Goal: Task Accomplishment & Management: Manage account settings

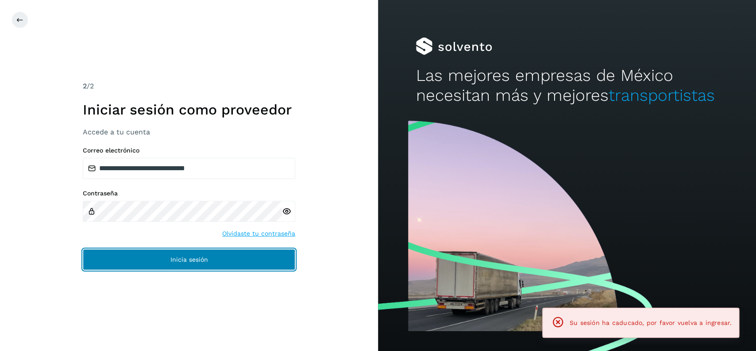
click at [249, 254] on button "Inicia sesión" at bounding box center [189, 259] width 212 height 21
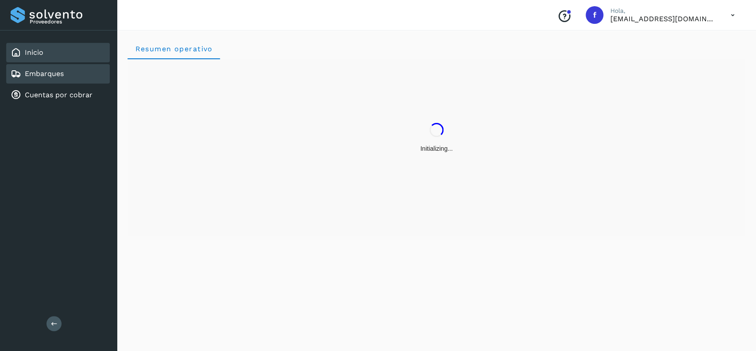
click at [88, 64] on div "Embarques" at bounding box center [58, 73] width 104 height 19
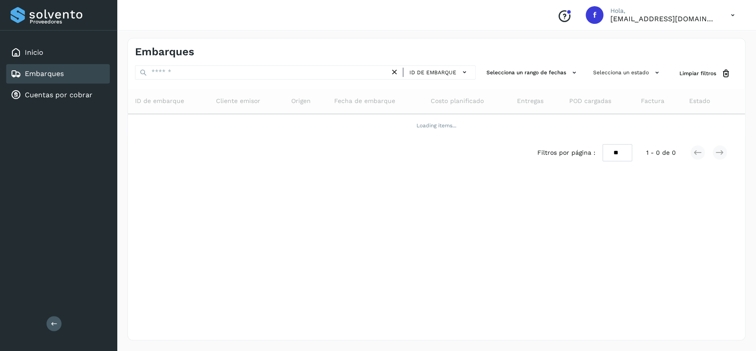
click at [79, 77] on div "Embarques" at bounding box center [58, 73] width 104 height 19
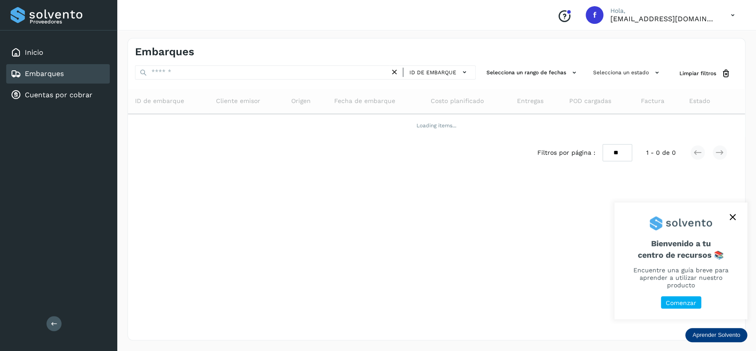
click at [736, 224] on button "close," at bounding box center [731, 217] width 13 height 13
click at [732, 220] on icon "close," at bounding box center [732, 217] width 6 height 6
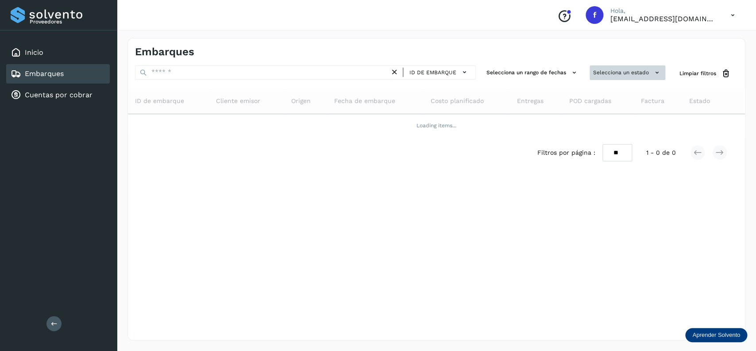
click at [589, 70] on button "Selecciona un estado" at bounding box center [627, 72] width 76 height 15
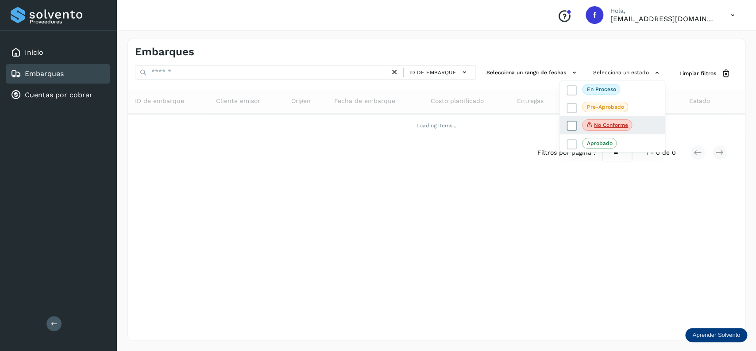
click at [572, 124] on icon at bounding box center [571, 126] width 9 height 9
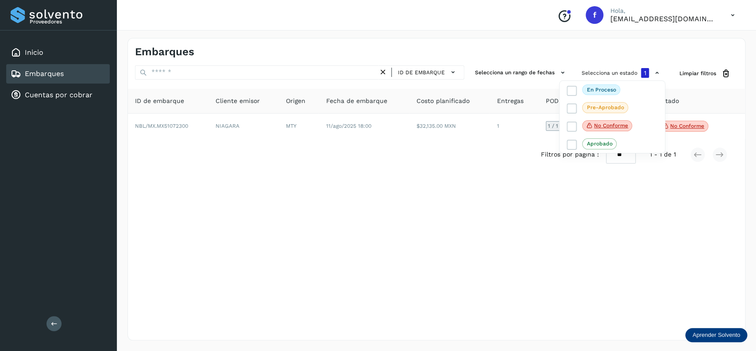
click at [131, 225] on div at bounding box center [378, 175] width 756 height 351
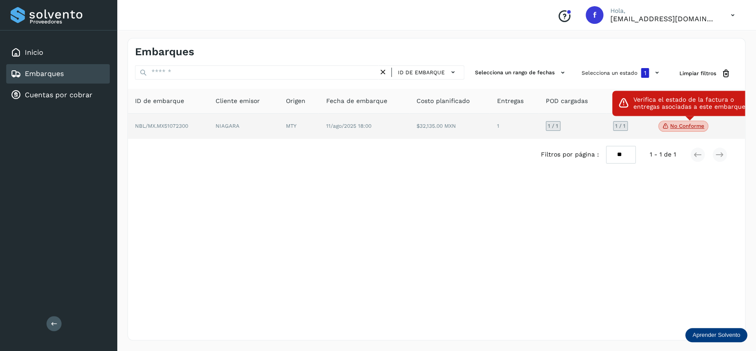
click at [684, 131] on span "No conforme" at bounding box center [683, 127] width 50 height 12
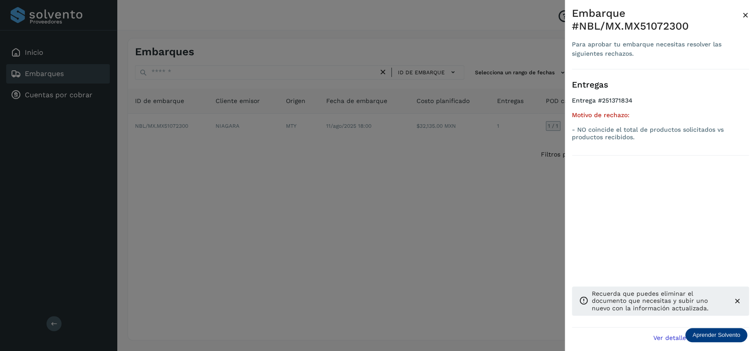
click at [277, 232] on div at bounding box center [378, 175] width 756 height 351
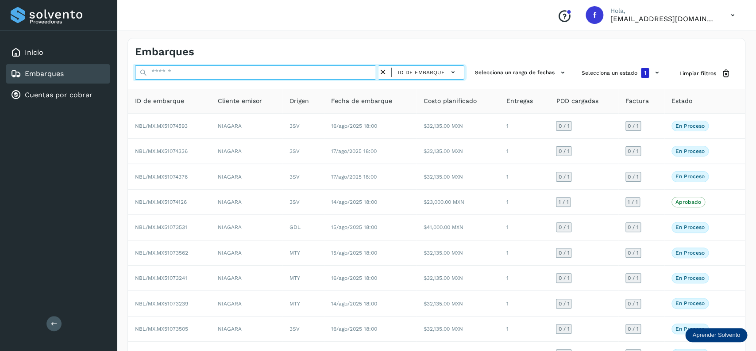
click at [318, 79] on input "text" at bounding box center [256, 72] width 243 height 14
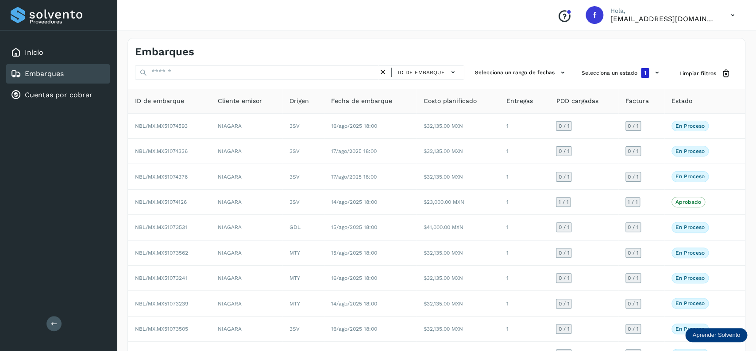
click at [577, 75] on div "ID de embarque Selecciona un rango de fechas Selecciona un estado 1 Limpiar fil…" at bounding box center [436, 73] width 617 height 16
click at [582, 75] on button "Selecciona un estado 1" at bounding box center [621, 72] width 87 height 15
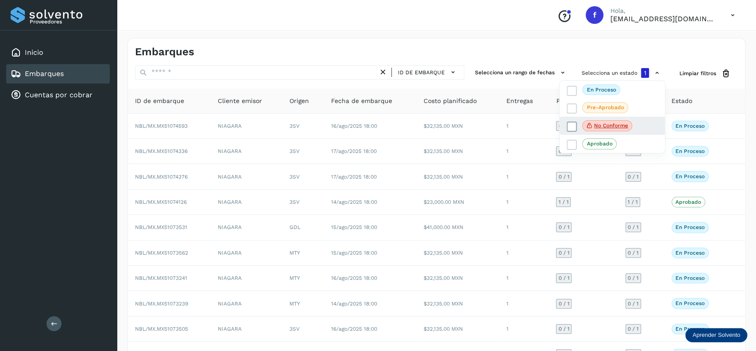
click at [570, 123] on label "No conforme" at bounding box center [598, 126] width 65 height 12
click at [570, 123] on icon at bounding box center [571, 126] width 9 height 9
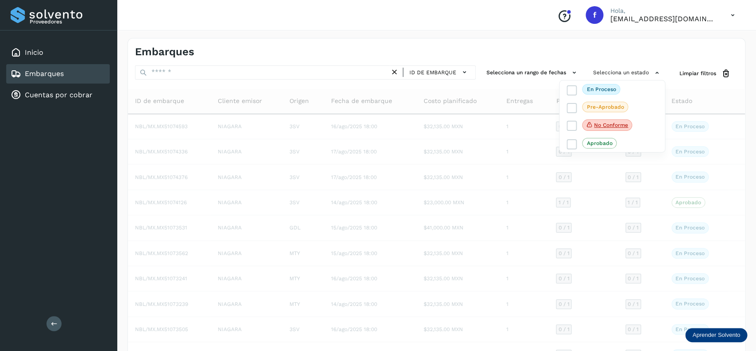
click at [253, 70] on div at bounding box center [378, 175] width 756 height 351
click at [254, 71] on div at bounding box center [378, 175] width 756 height 351
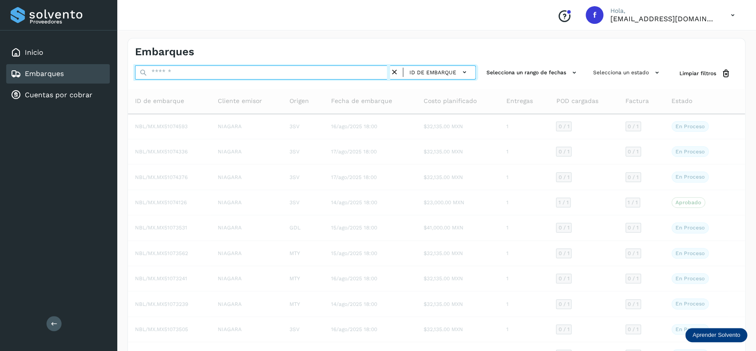
click at [241, 69] on input "text" at bounding box center [262, 72] width 255 height 14
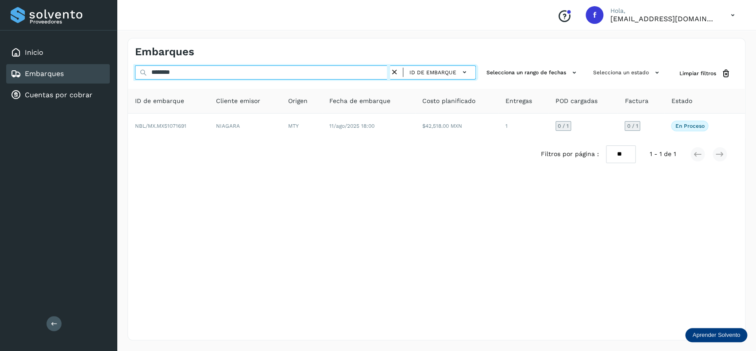
type input "********"
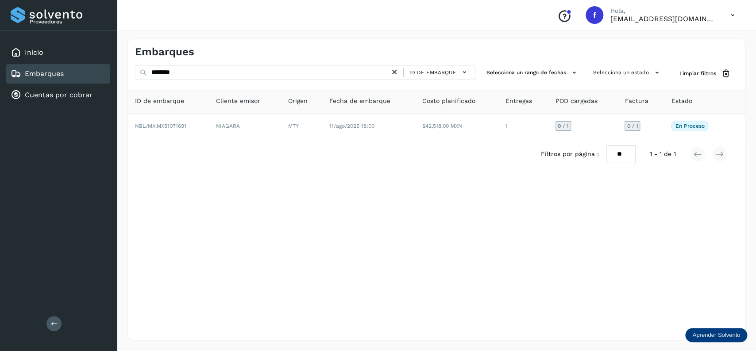
drag, startPoint x: 533, startPoint y: 142, endPoint x: 413, endPoint y: 139, distance: 119.9
click at [528, 142] on div "Filtros por página : ** ** ** 1 - 1 de 1" at bounding box center [436, 154] width 617 height 32
click at [413, 139] on div "Filtros por página : ** ** ** 1 - 1 de 1" at bounding box center [436, 154] width 617 height 32
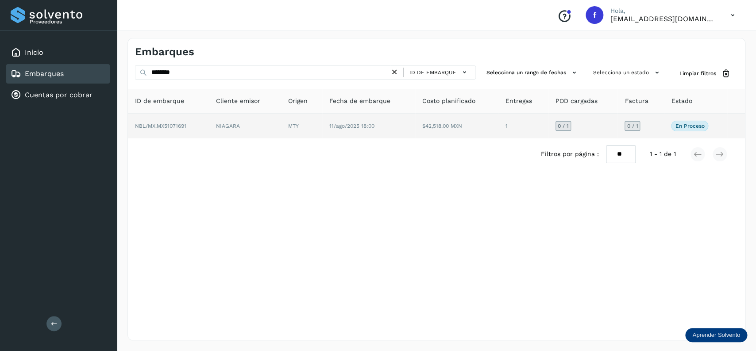
click at [415, 135] on td "11/ago/2025 18:00" at bounding box center [456, 126] width 83 height 25
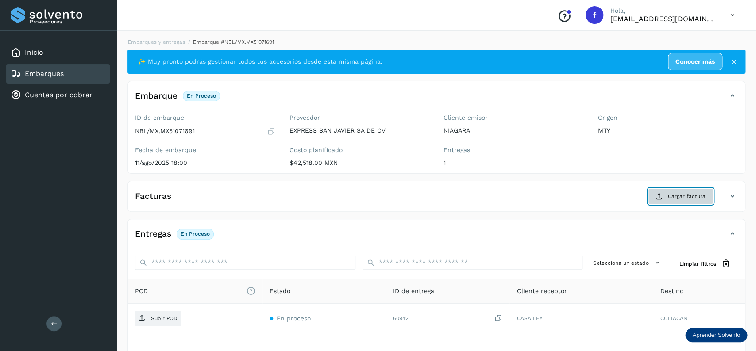
click at [694, 197] on span "Cargar factura" at bounding box center [686, 196] width 38 height 8
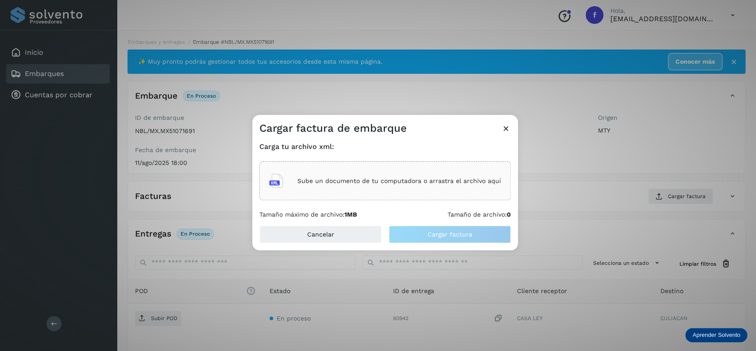
click at [431, 163] on div "Sube un documento de tu computadora o arrastra el archivo aquí" at bounding box center [384, 180] width 251 height 39
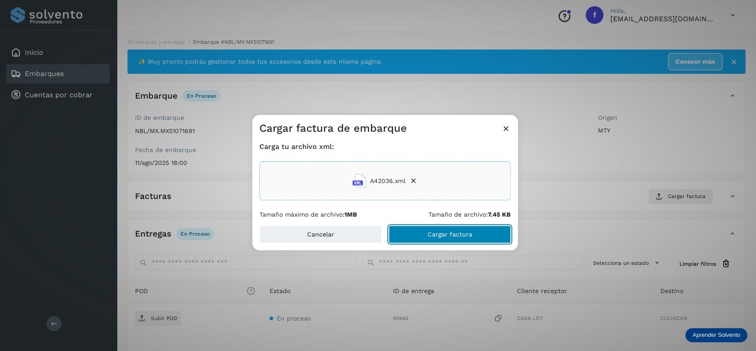
click at [461, 230] on button "Cargar factura" at bounding box center [449, 235] width 122 height 18
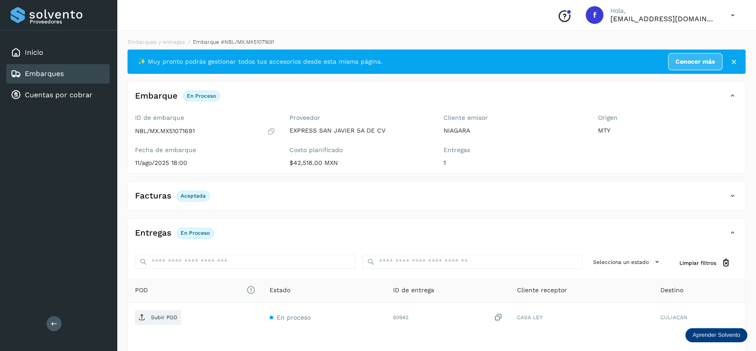
scroll to position [69, 0]
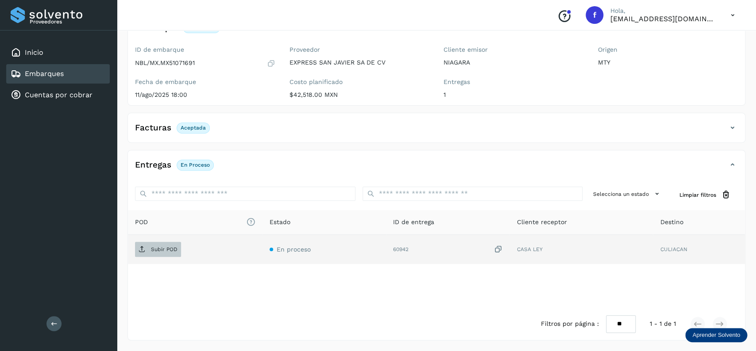
click at [179, 245] on div "Subir POD" at bounding box center [195, 249] width 120 height 15
click at [179, 245] on span "Subir POD" at bounding box center [158, 249] width 46 height 14
click at [83, 69] on div "Embarques" at bounding box center [58, 73] width 104 height 19
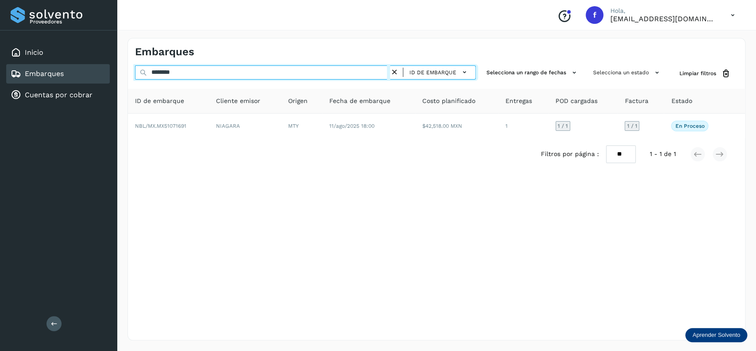
drag, startPoint x: 150, startPoint y: 71, endPoint x: 73, endPoint y: 71, distance: 76.5
click at [135, 71] on input "********" at bounding box center [262, 72] width 255 height 14
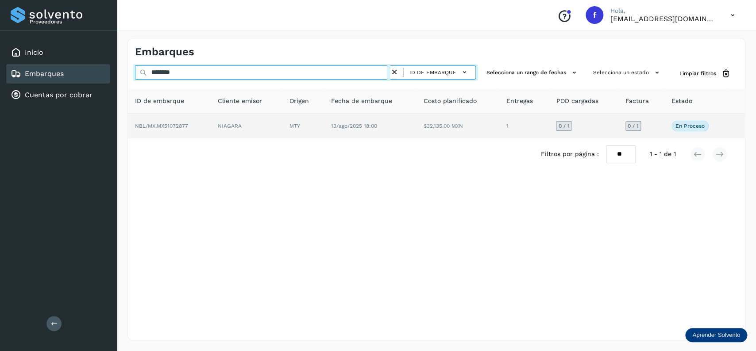
type input "********"
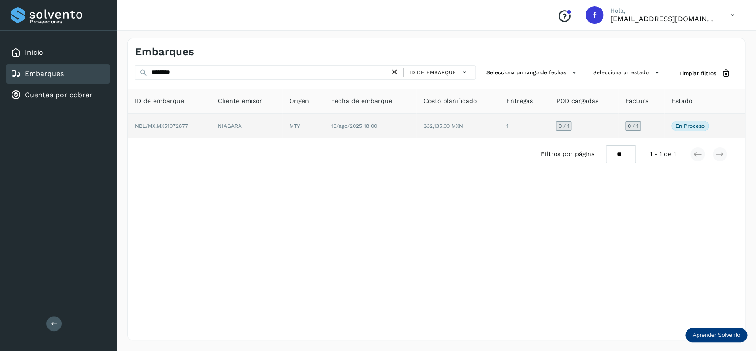
click at [332, 127] on span "13/ago/2025 18:00" at bounding box center [354, 126] width 46 height 6
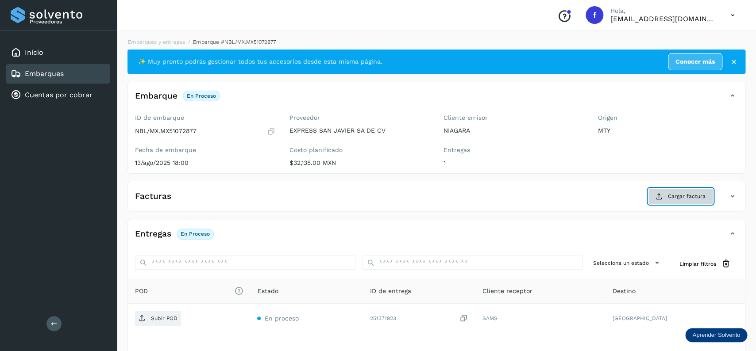
click at [663, 199] on button "Cargar factura" at bounding box center [680, 196] width 65 height 16
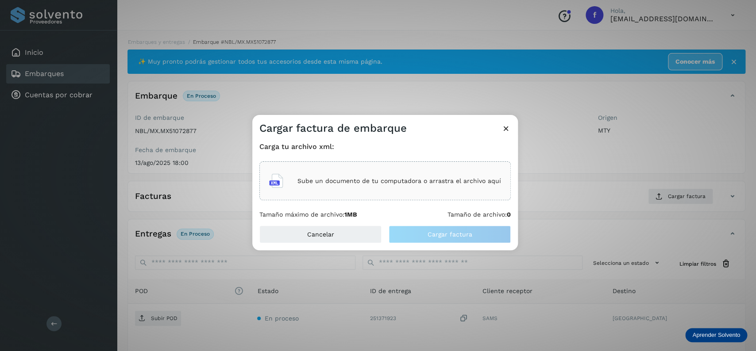
click at [355, 162] on div "Sube un documento de tu computadora o arrastra el archivo aquí" at bounding box center [384, 180] width 251 height 39
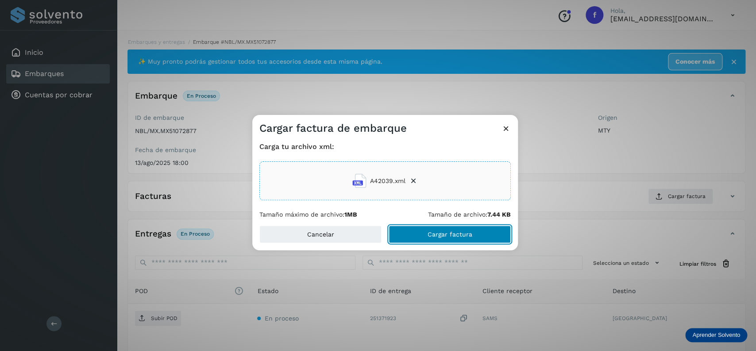
click at [456, 241] on button "Cargar factura" at bounding box center [449, 235] width 122 height 18
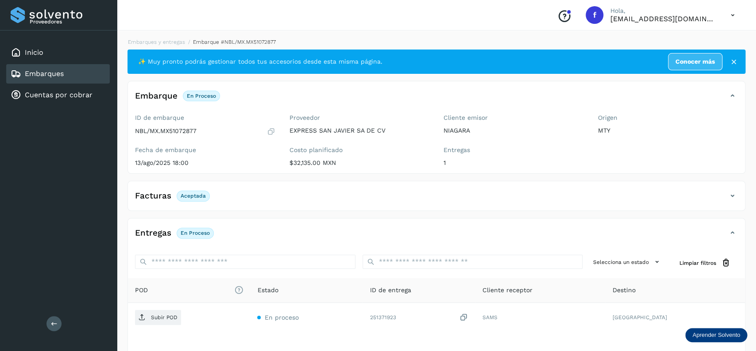
scroll to position [69, 0]
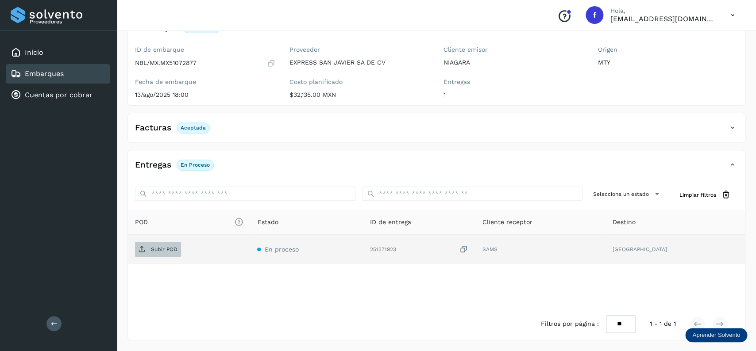
click at [171, 246] on span "Subir POD" at bounding box center [158, 249] width 46 height 14
click at [86, 66] on div "Embarques" at bounding box center [58, 73] width 104 height 19
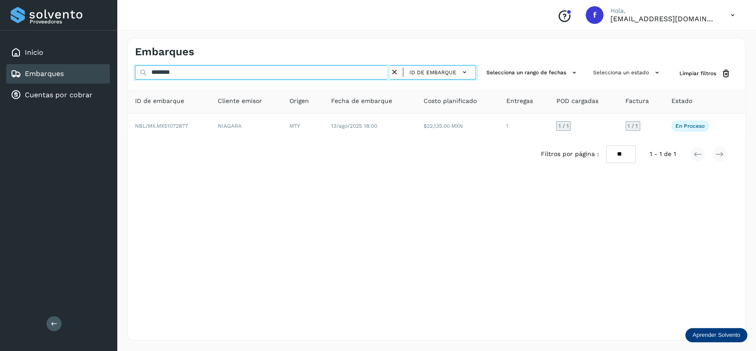
drag, startPoint x: 201, startPoint y: 71, endPoint x: 110, endPoint y: 73, distance: 91.1
click at [135, 73] on input "********" at bounding box center [262, 72] width 255 height 14
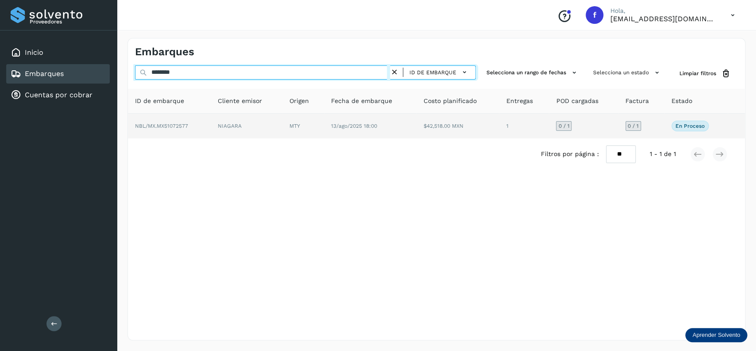
type input "********"
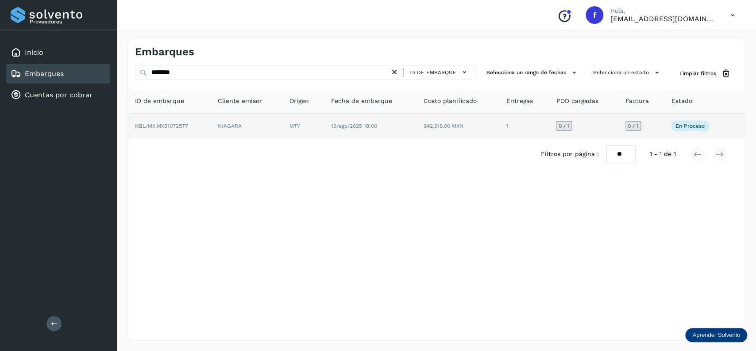
click at [416, 136] on td "13/ago/2025 18:00" at bounding box center [457, 126] width 83 height 25
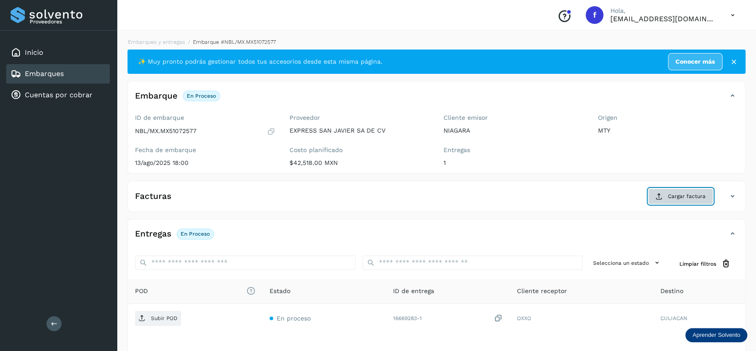
click at [671, 203] on button "Cargar factura" at bounding box center [680, 196] width 65 height 16
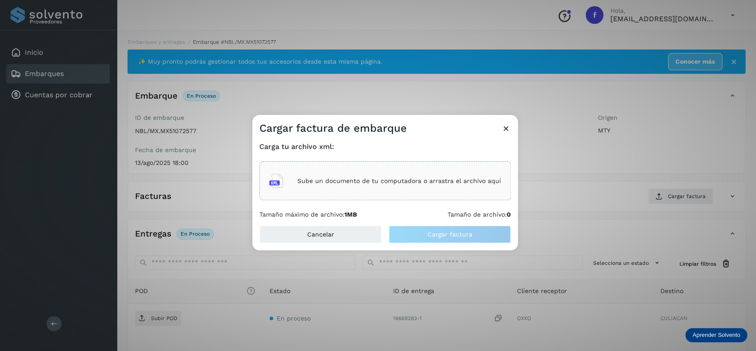
click at [418, 183] on p "Sube un documento de tu computadora o arrastra el archivo aquí" at bounding box center [398, 181] width 203 height 8
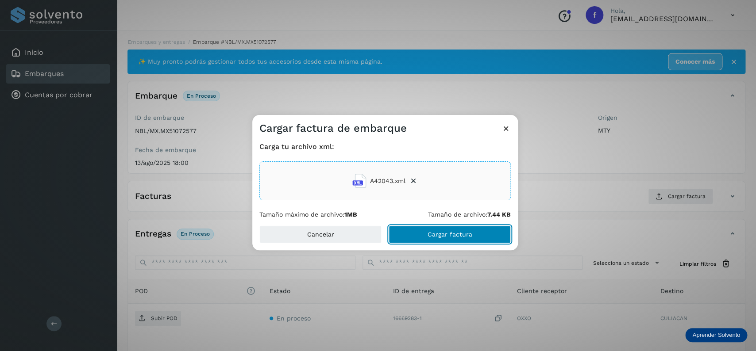
click at [427, 235] on button "Cargar factura" at bounding box center [449, 235] width 122 height 18
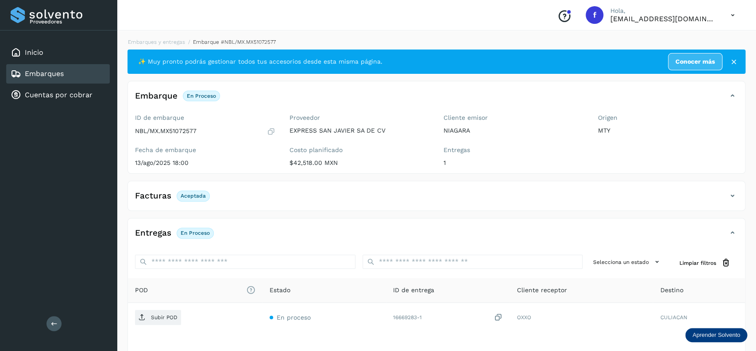
scroll to position [69, 0]
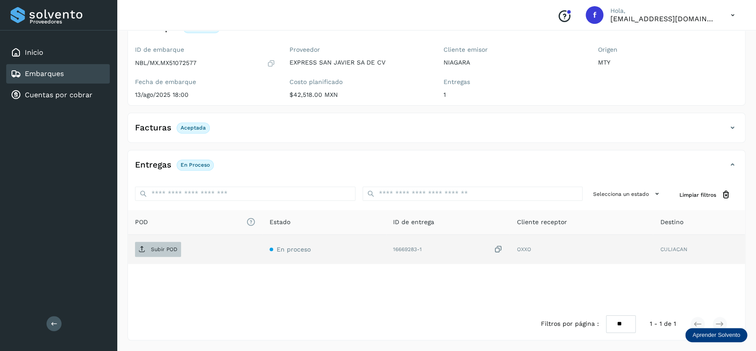
click at [157, 256] on span "Subir POD" at bounding box center [158, 249] width 46 height 14
click at [86, 75] on div "Embarques" at bounding box center [58, 73] width 104 height 19
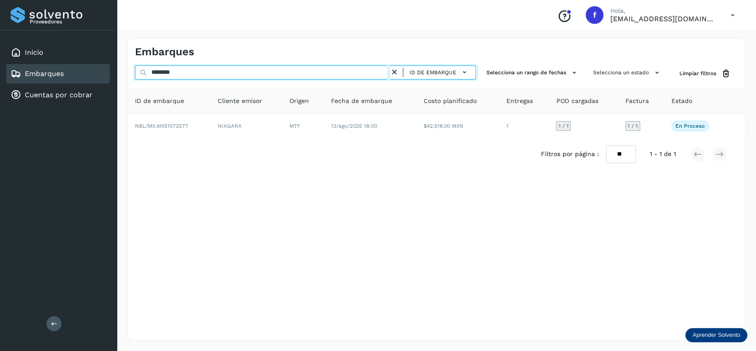
drag, startPoint x: 168, startPoint y: 75, endPoint x: 141, endPoint y: 75, distance: 27.0
click at [141, 75] on input "********" at bounding box center [262, 72] width 255 height 14
type input "********"
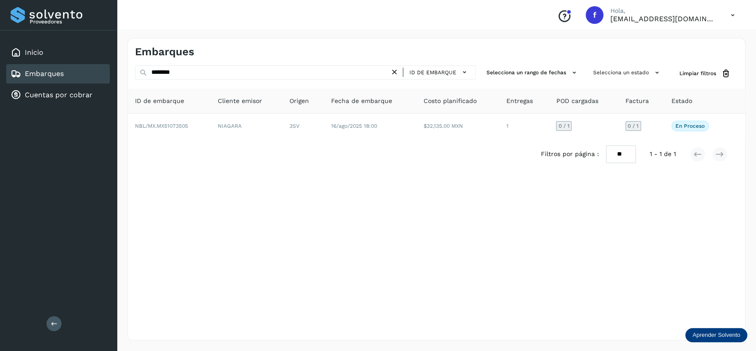
click at [431, 139] on div "Filtros por página : ** ** ** 1 - 1 de 1" at bounding box center [436, 154] width 617 height 32
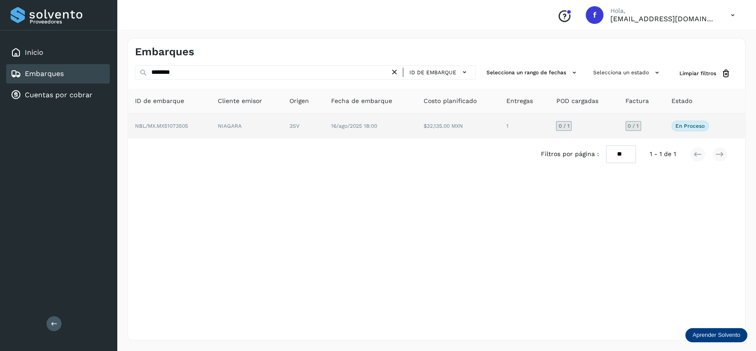
click at [499, 134] on td "$32,135.00 MXN" at bounding box center [524, 126] width 50 height 25
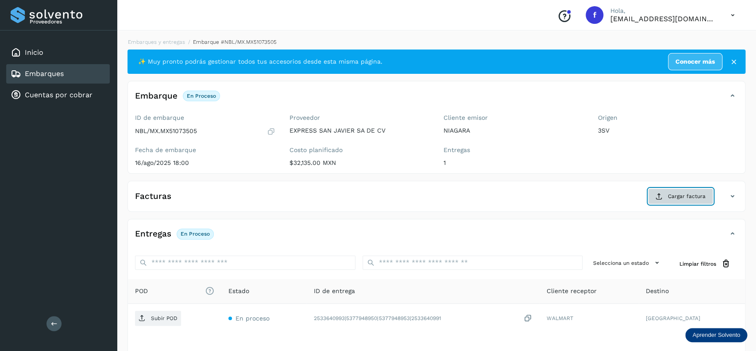
click at [660, 196] on icon at bounding box center [658, 196] width 7 height 7
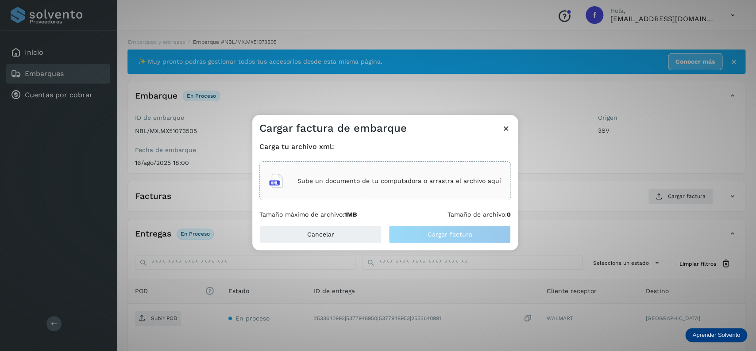
click at [323, 191] on div "Sube un documento de tu computadora o arrastra el archivo aquí" at bounding box center [385, 181] width 232 height 24
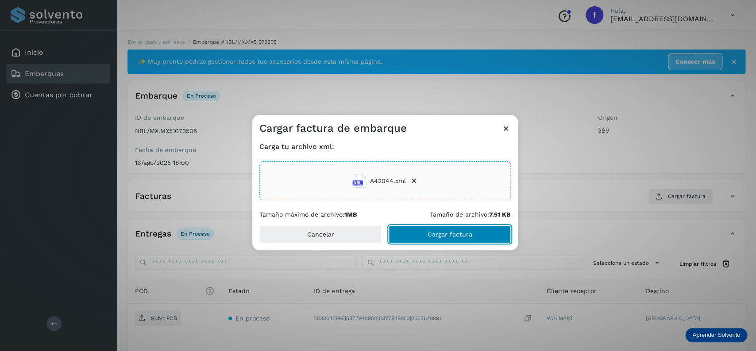
click at [425, 227] on button "Cargar factura" at bounding box center [449, 235] width 122 height 18
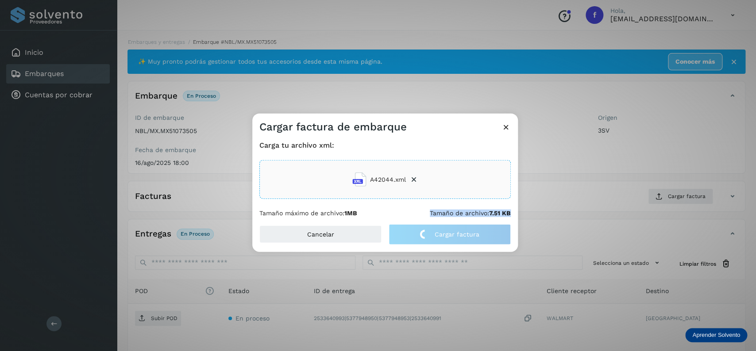
drag, startPoint x: 425, startPoint y: 212, endPoint x: 509, endPoint y: 211, distance: 84.5
click at [509, 211] on div "Tamaño máximo de archivo: 1MB Tamaño de archivo: 7.51 KB" at bounding box center [384, 214] width 251 height 8
click at [381, 211] on div "Tamaño máximo de archivo: 1MB Tamaño de archivo: 7.51 KB" at bounding box center [384, 214] width 251 height 8
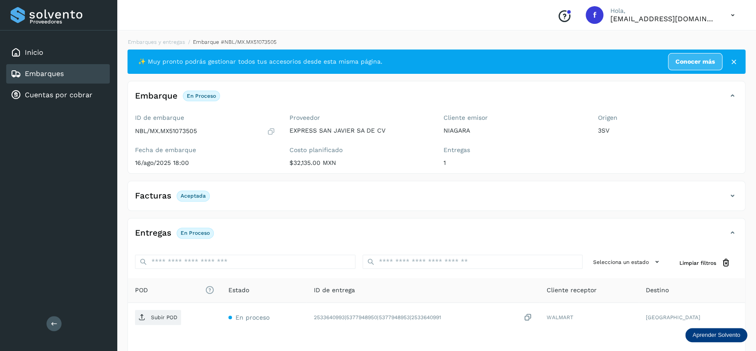
scroll to position [69, 0]
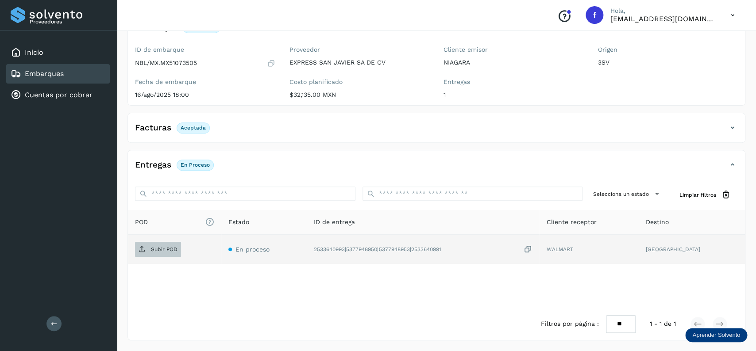
click at [160, 251] on p "Subir POD" at bounding box center [164, 249] width 27 height 6
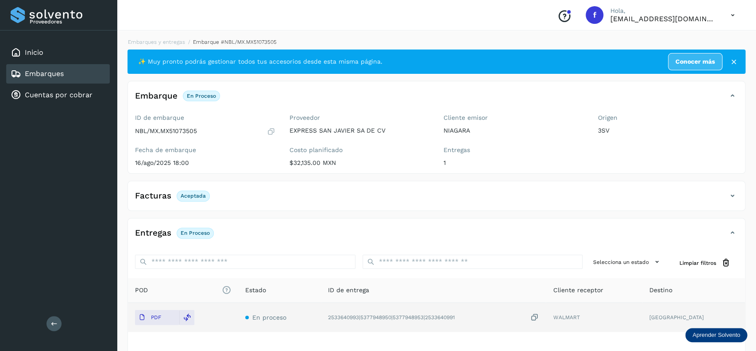
click at [59, 67] on div "Embarques" at bounding box center [58, 73] width 104 height 19
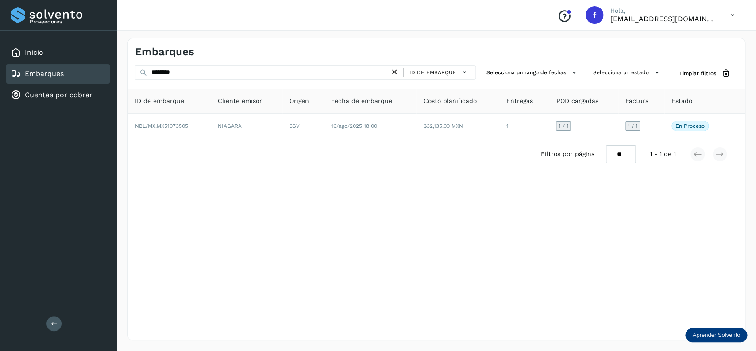
click at [393, 72] on icon at bounding box center [394, 72] width 9 height 9
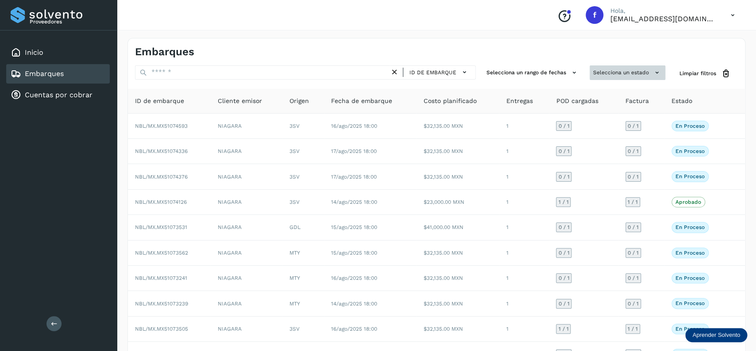
click at [630, 74] on button "Selecciona un estado" at bounding box center [627, 72] width 76 height 15
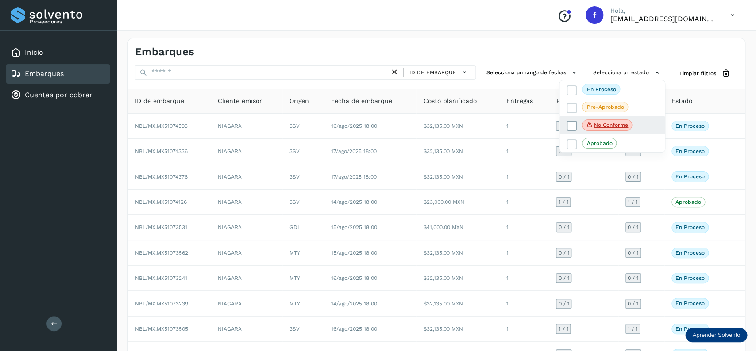
click at [572, 124] on icon at bounding box center [571, 126] width 9 height 9
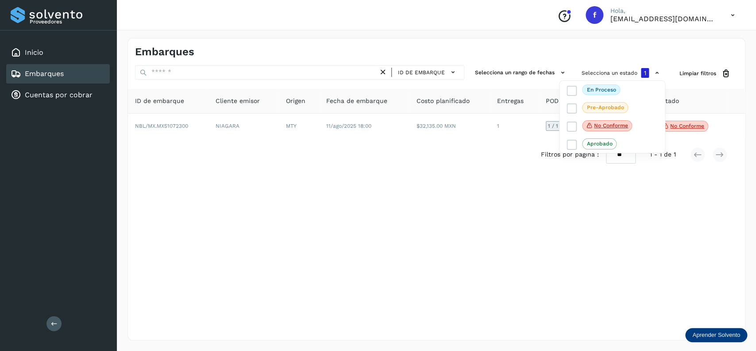
click at [504, 138] on div at bounding box center [378, 175] width 756 height 351
